Goal: Find specific page/section: Find specific page/section

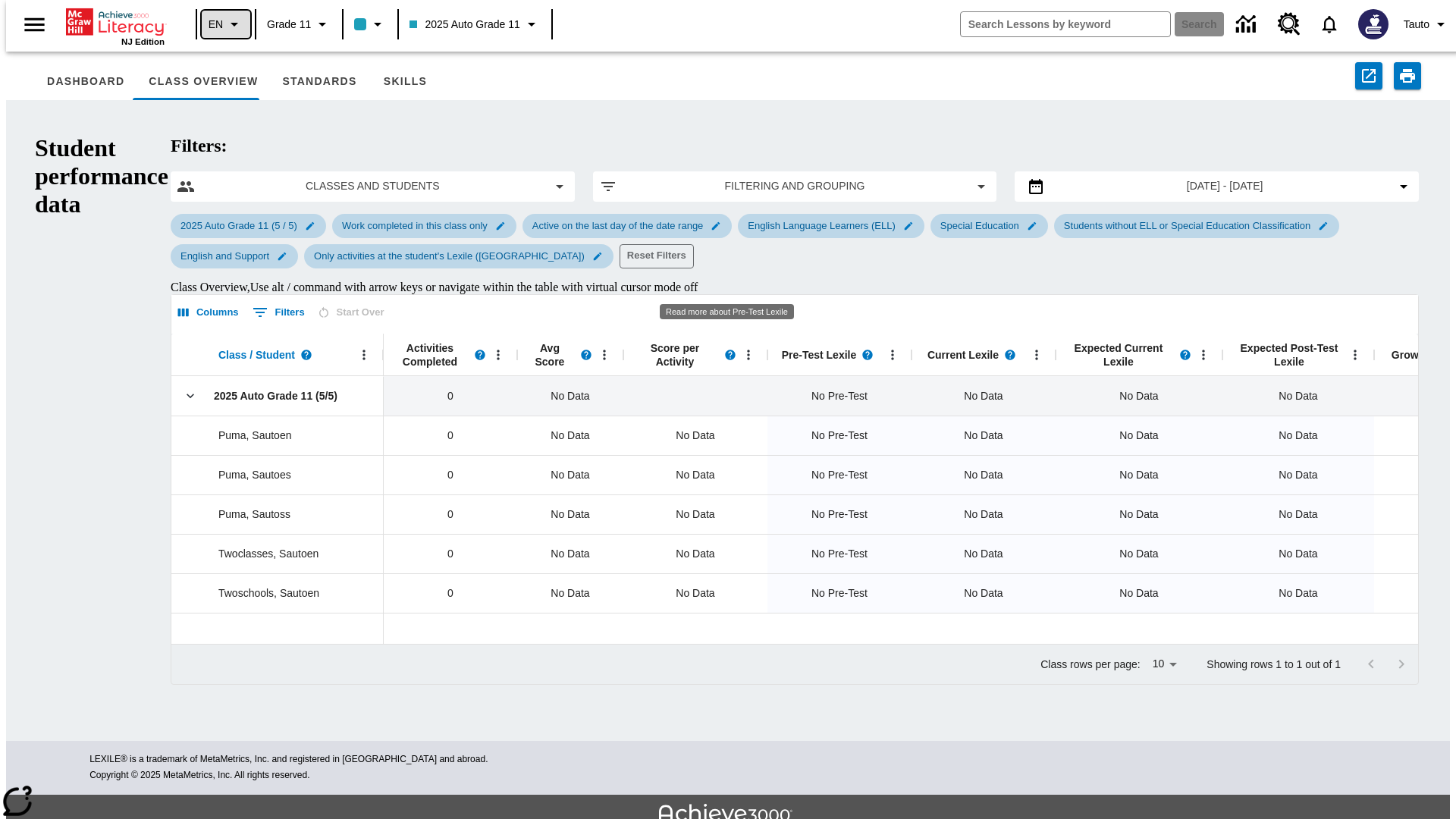
click at [226, 25] on icon "Language: EN, Select a language" at bounding box center [234, 24] width 18 height 18
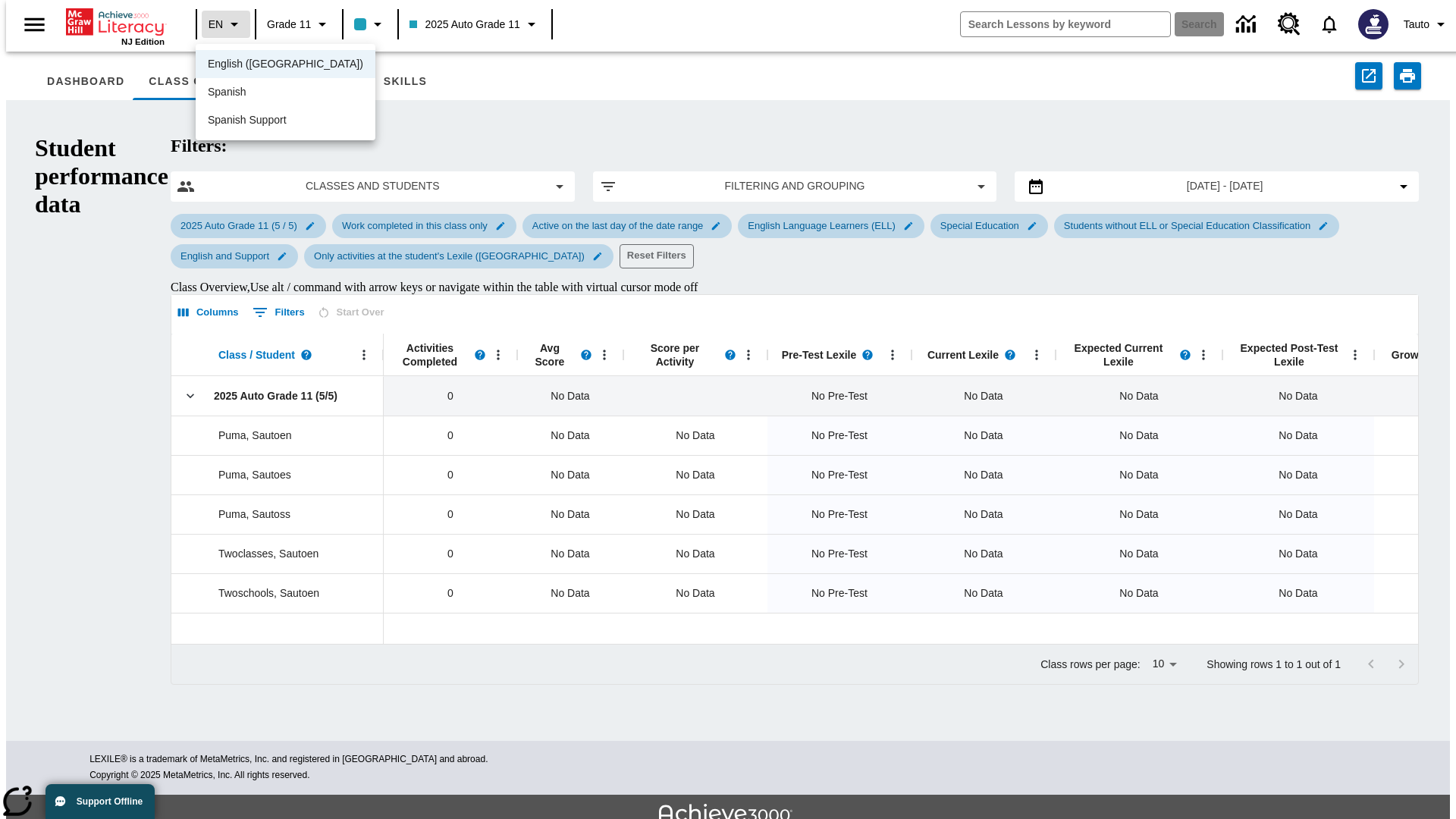
click at [252, 65] on span "English (US)" at bounding box center [286, 64] width 156 height 16
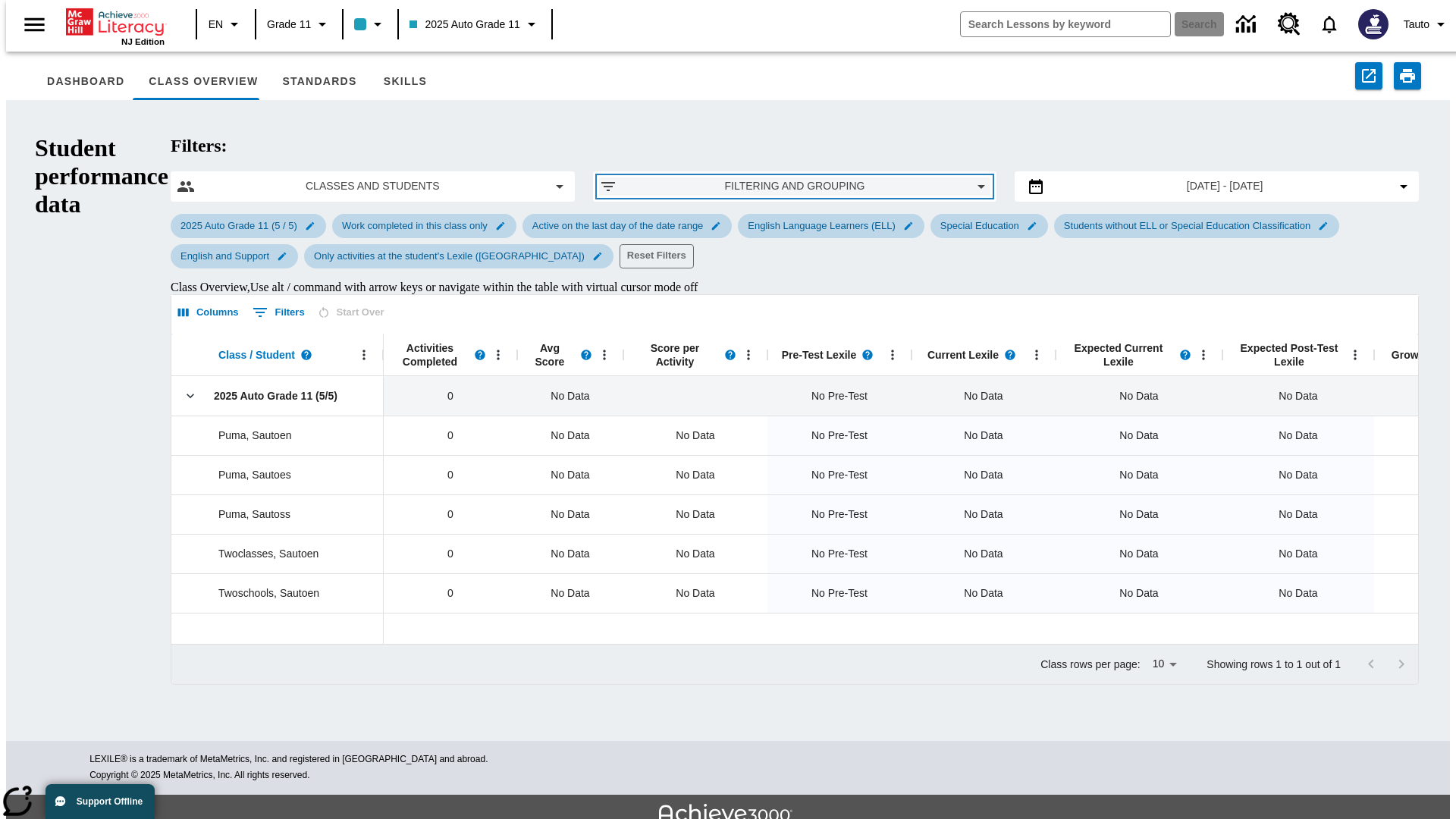
click at [727, 178] on span "Filtering and Grouping" at bounding box center [795, 186] width 331 height 16
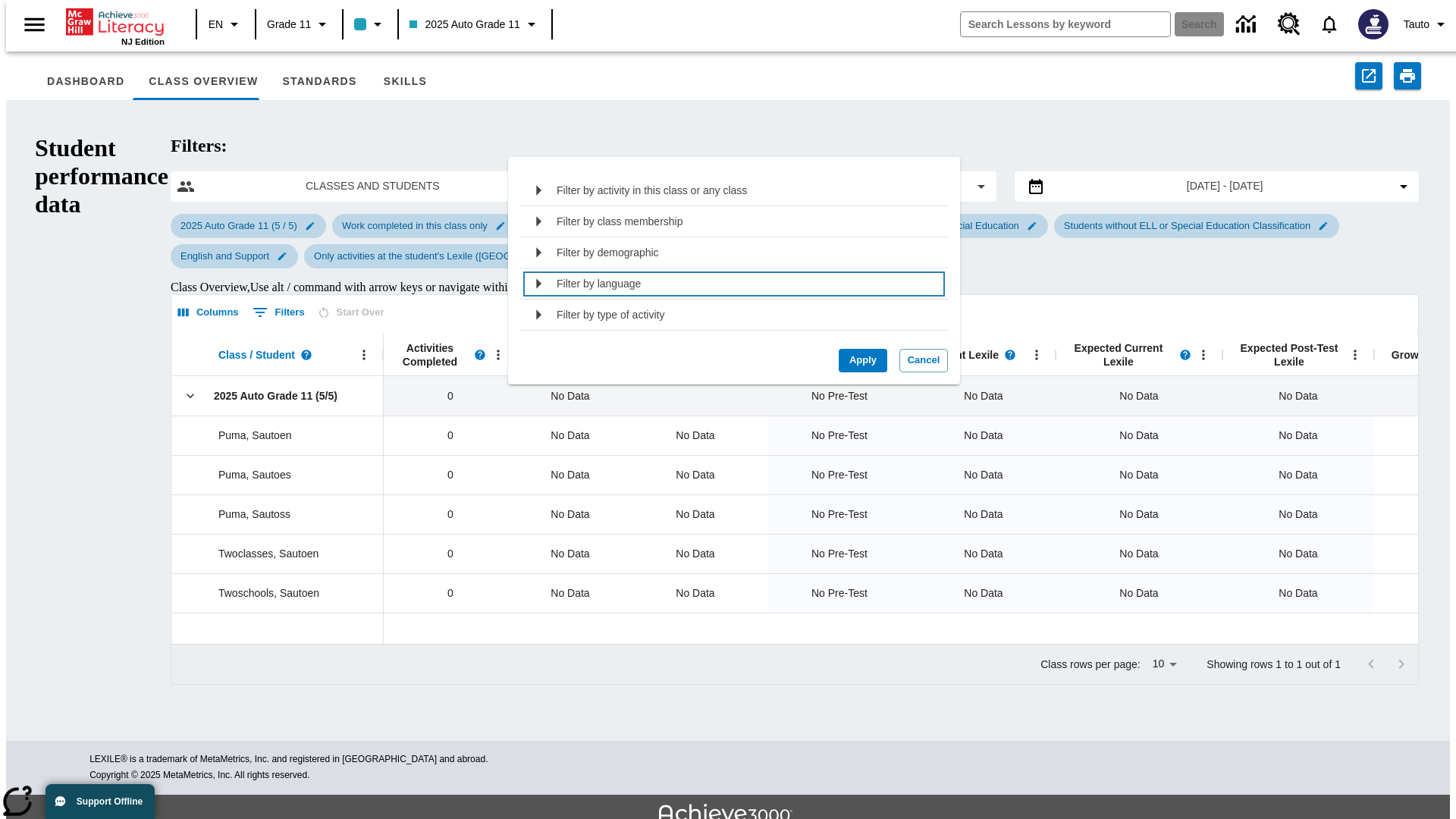
click at [728, 284] on div "Filter by language" at bounding box center [747, 284] width 381 height 25
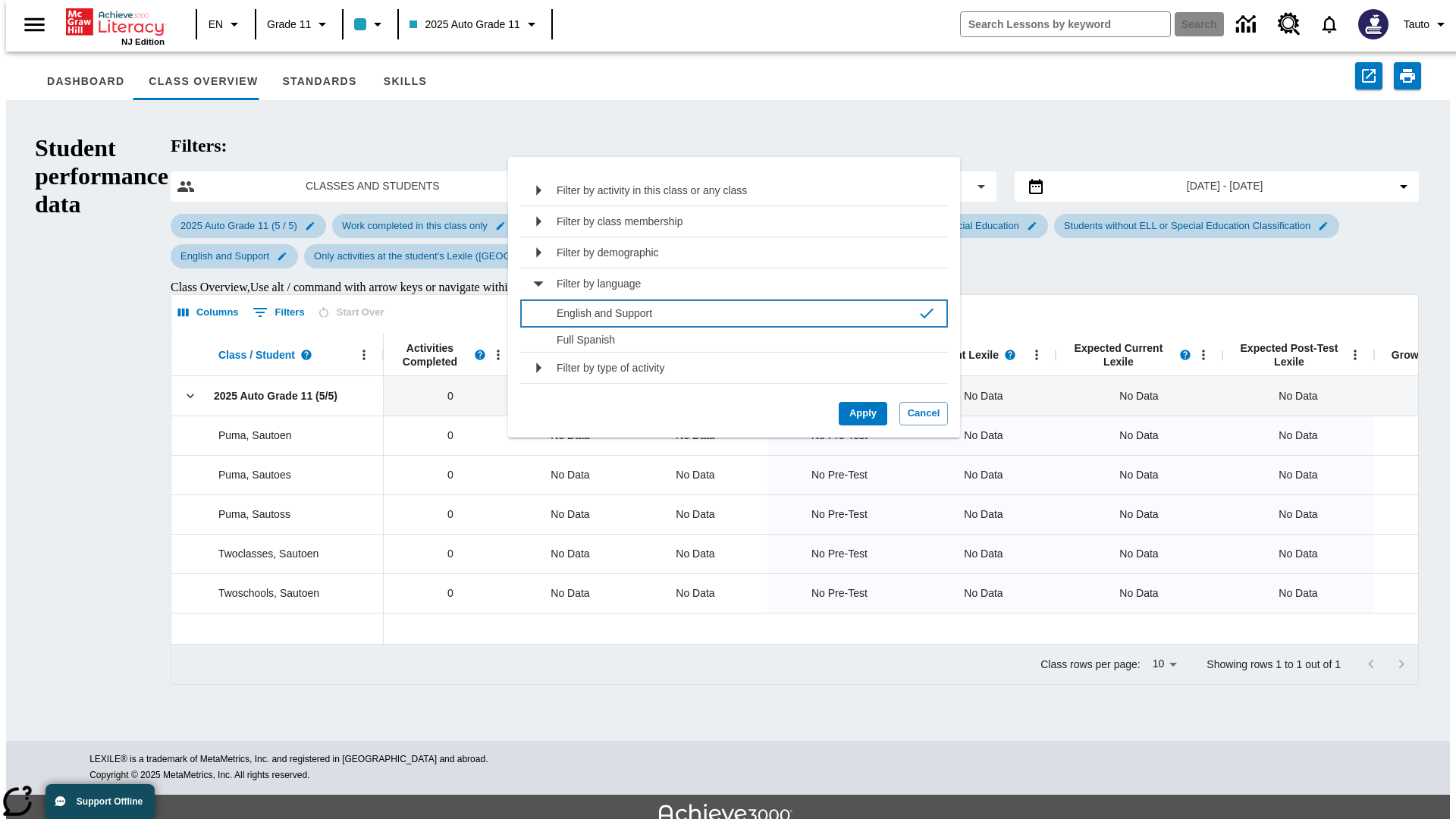
click at [728, 312] on p "English and Support" at bounding box center [734, 312] width 355 height 15
click at [857, 413] on button "Apply" at bounding box center [862, 414] width 48 height 24
